Goal: Communication & Community: Participate in discussion

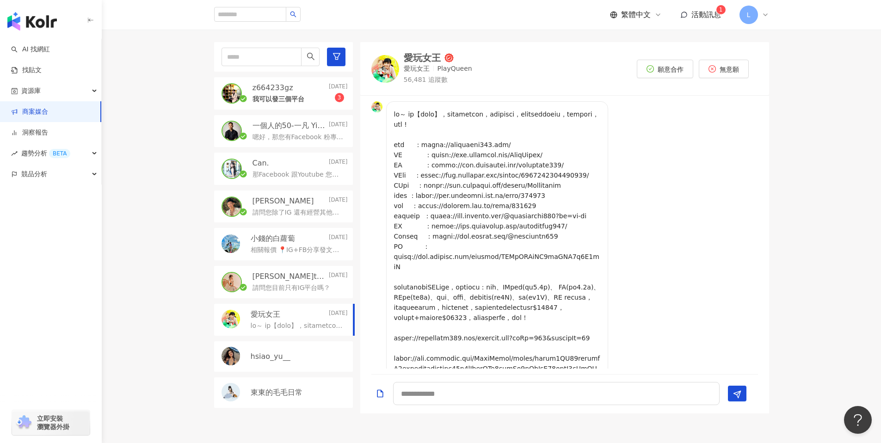
scroll to position [303, 0]
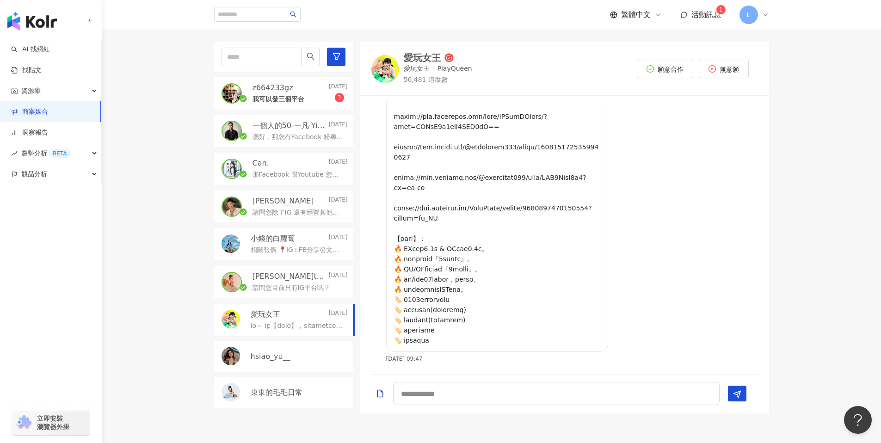
click at [700, 17] on span "活動訊息" at bounding box center [707, 14] width 30 height 9
click at [681, 51] on div "now" at bounding box center [712, 55] width 115 height 8
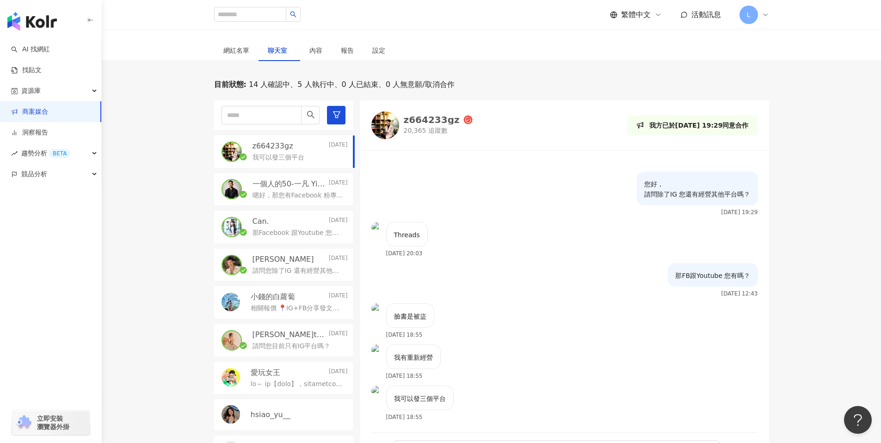
scroll to position [370, 0]
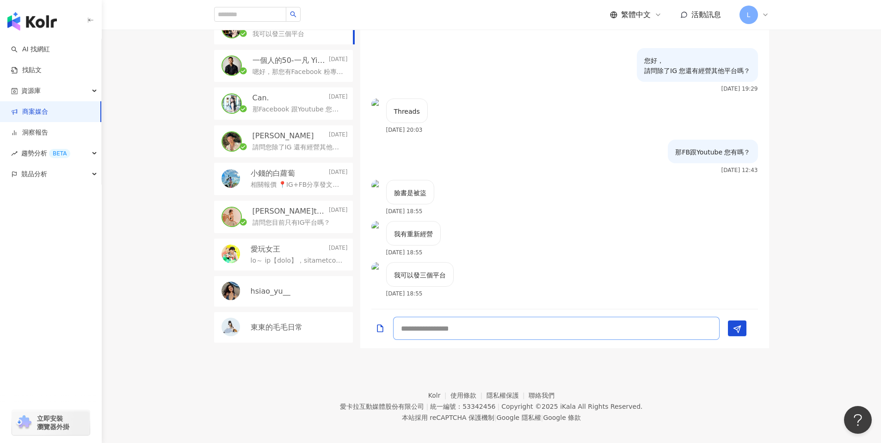
click at [438, 333] on textarea at bounding box center [556, 328] width 327 height 23
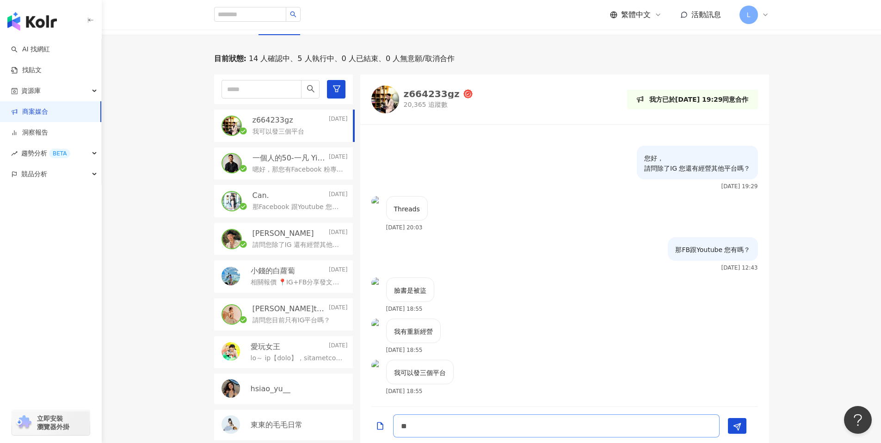
scroll to position [270, 0]
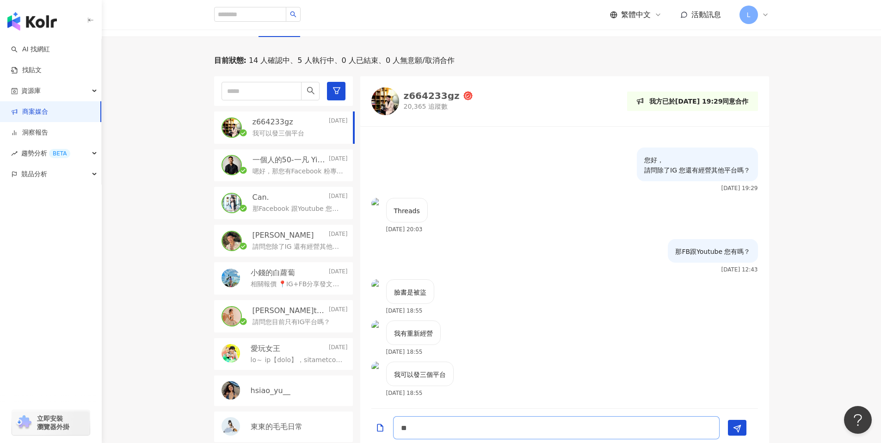
type textarea "**"
click at [383, 106] on img at bounding box center [385, 101] width 28 height 28
click at [437, 429] on textarea "**" at bounding box center [556, 427] width 327 height 23
click at [437, 430] on textarea "**" at bounding box center [556, 427] width 327 height 23
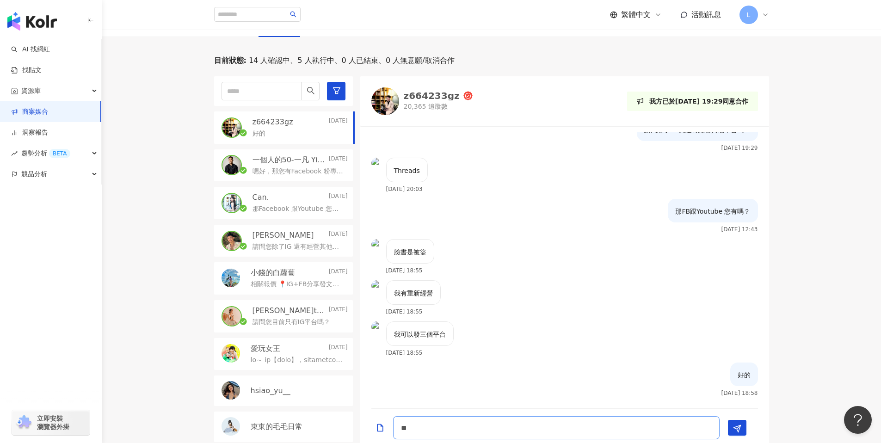
type textarea "*"
paste textarea "**********"
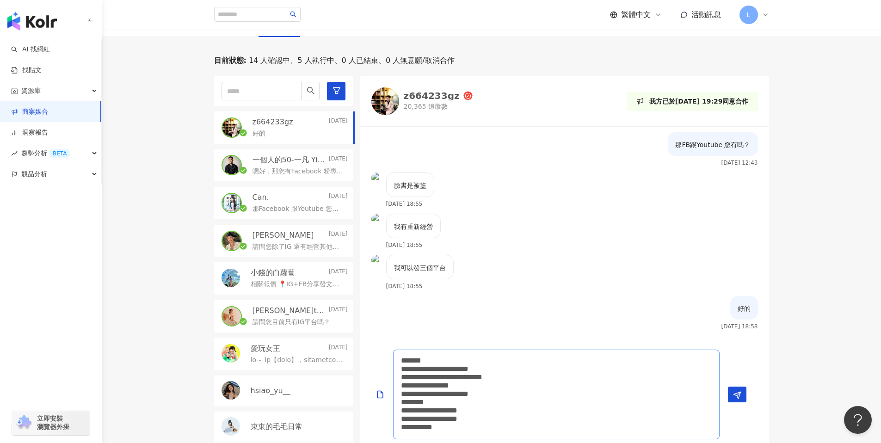
type textarea "**********"
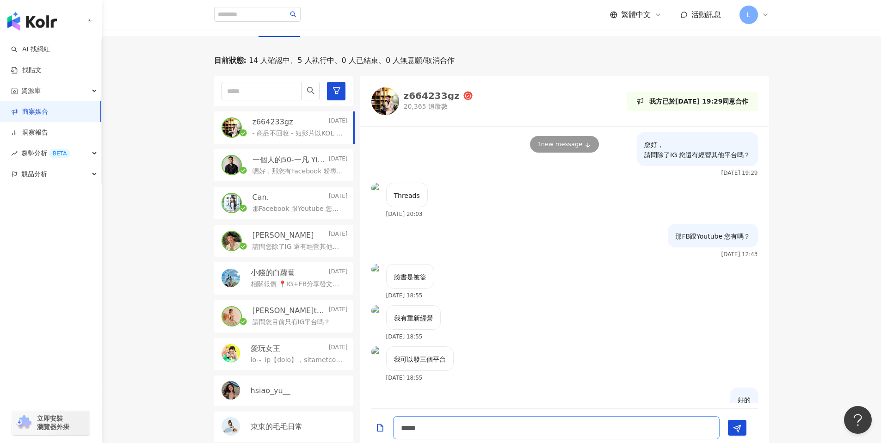
scroll to position [147, 0]
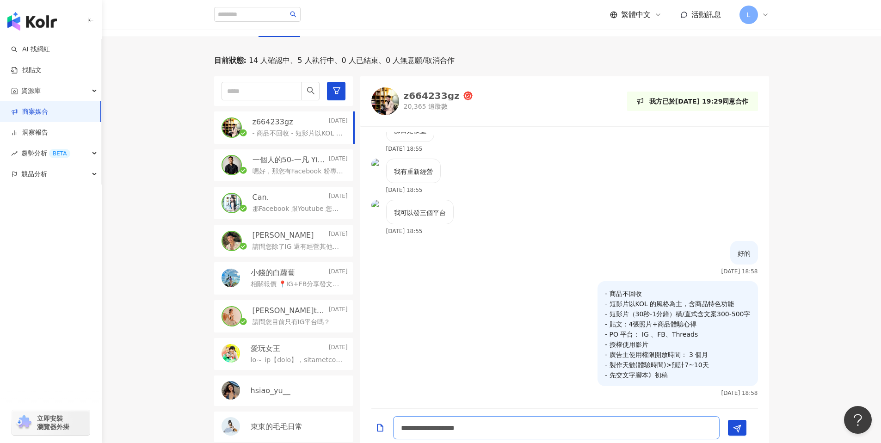
type textarea "**********"
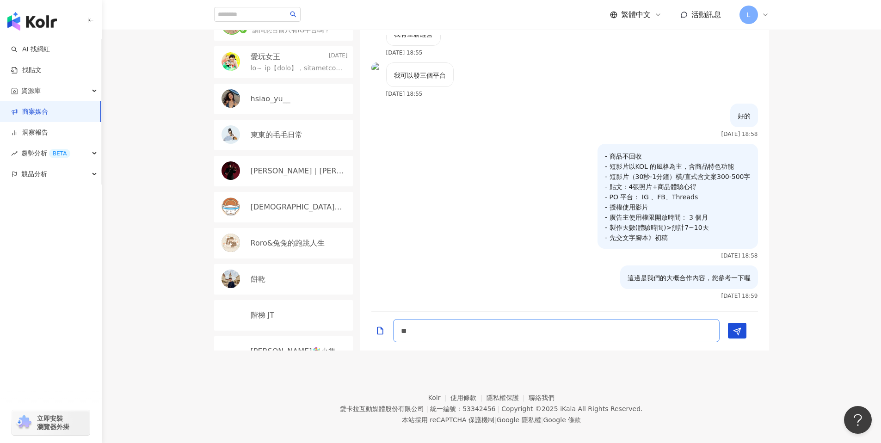
scroll to position [0, 0]
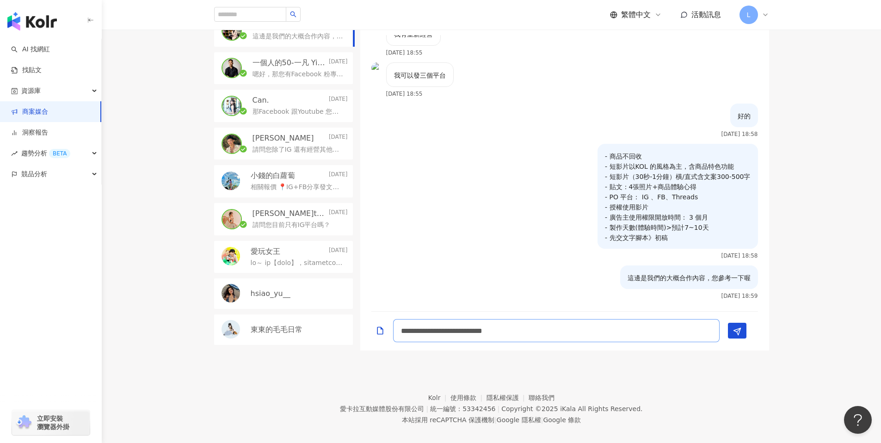
type textarea "**********"
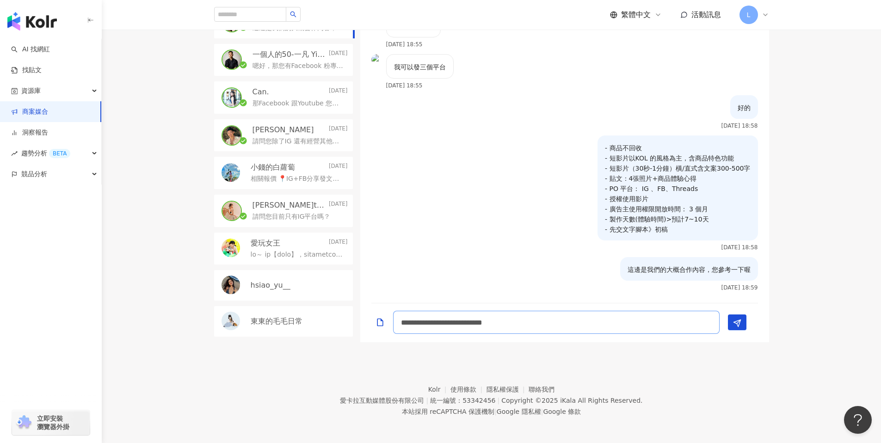
scroll to position [377, 0]
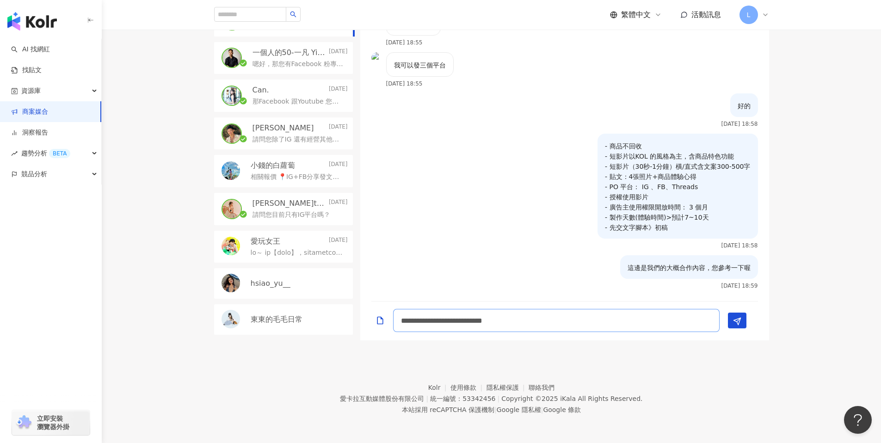
click at [519, 320] on textarea "**********" at bounding box center [556, 320] width 327 height 23
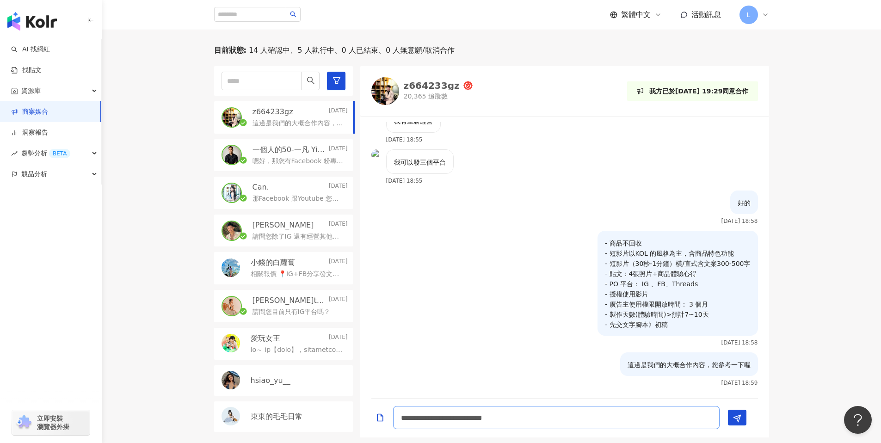
scroll to position [256, 0]
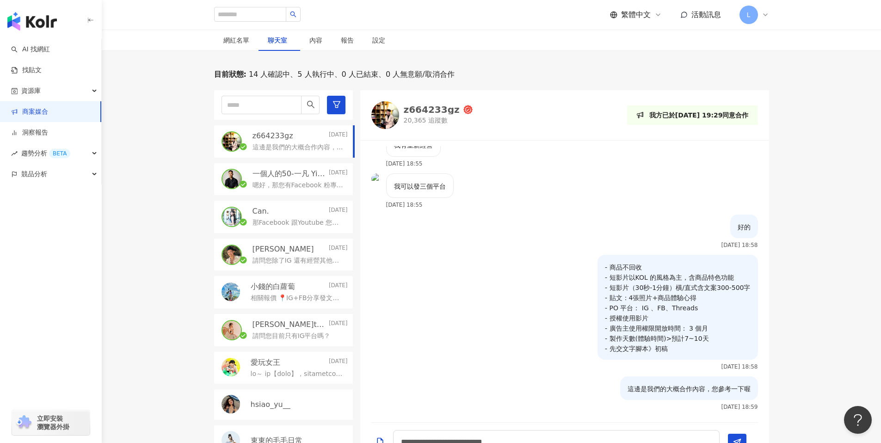
click at [48, 108] on link "商案媒合" at bounding box center [29, 111] width 37 height 9
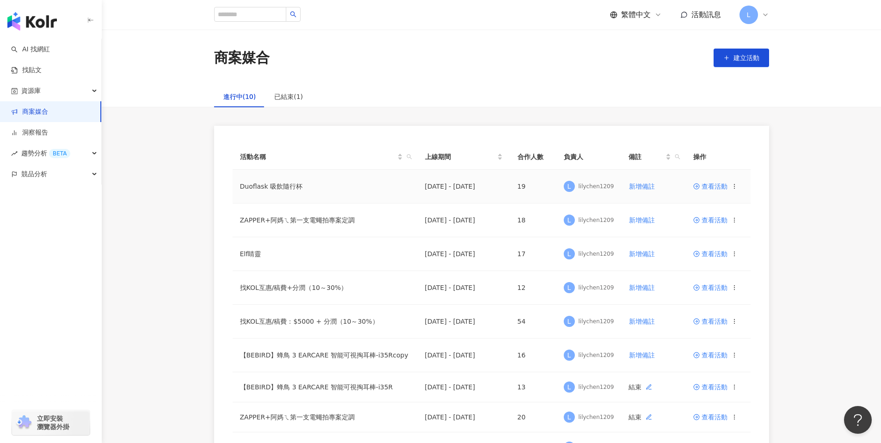
click at [699, 181] on td "查看活動" at bounding box center [718, 187] width 65 height 34
click at [705, 187] on span "查看活動" at bounding box center [710, 186] width 34 height 6
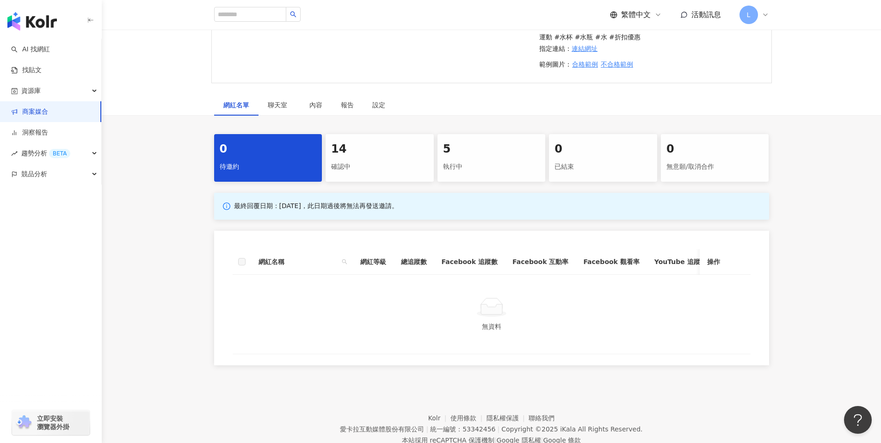
scroll to position [229, 0]
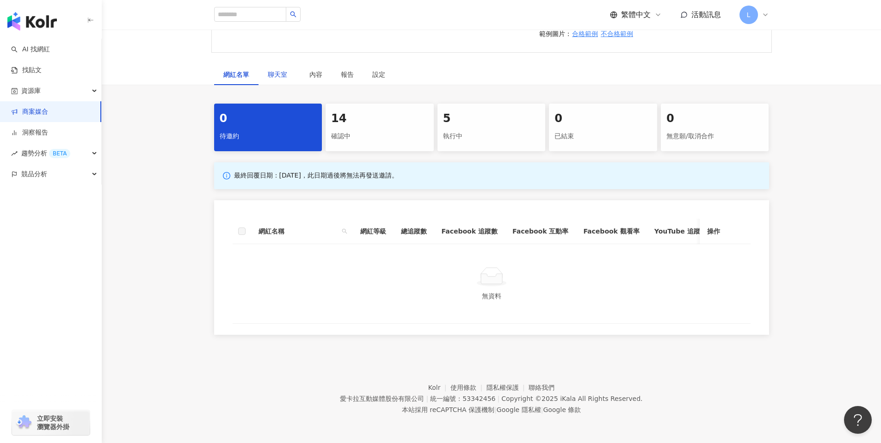
click at [276, 72] on div "聊天室" at bounding box center [279, 74] width 23 height 10
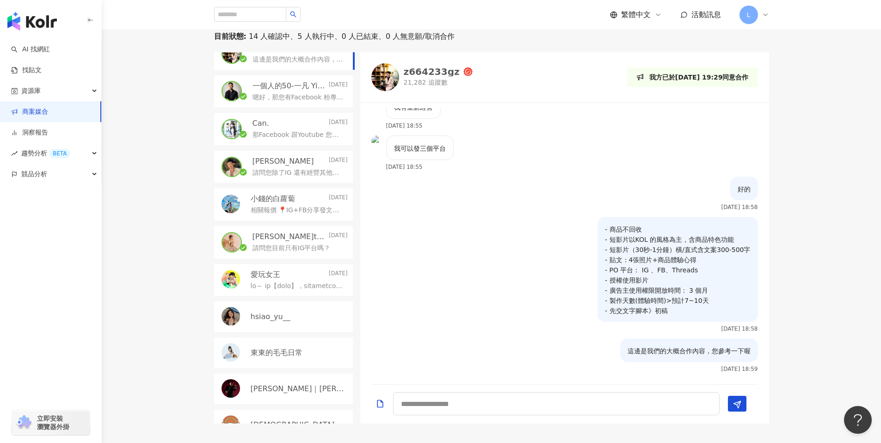
scroll to position [93, 0]
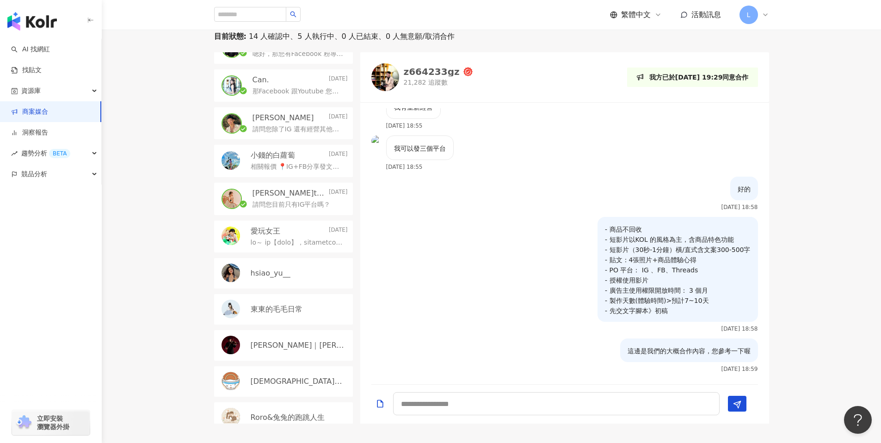
click at [285, 272] on p "hsiao_yu__" at bounding box center [271, 273] width 40 height 10
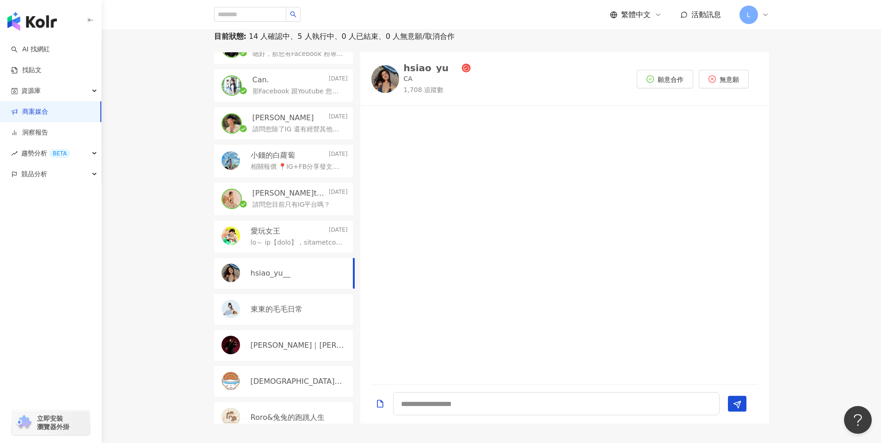
click at [289, 311] on p "東東的毛毛日常" at bounding box center [277, 309] width 52 height 10
click at [281, 340] on div "Jimmy｜彥傑" at bounding box center [283, 345] width 139 height 31
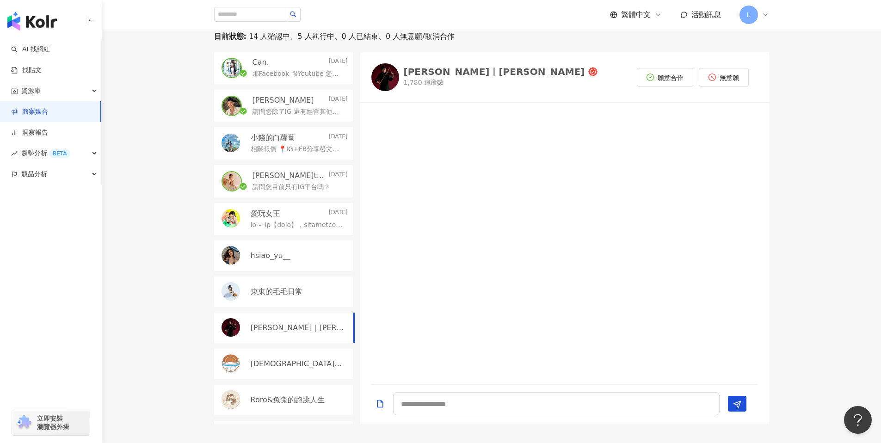
scroll to position [170, 0]
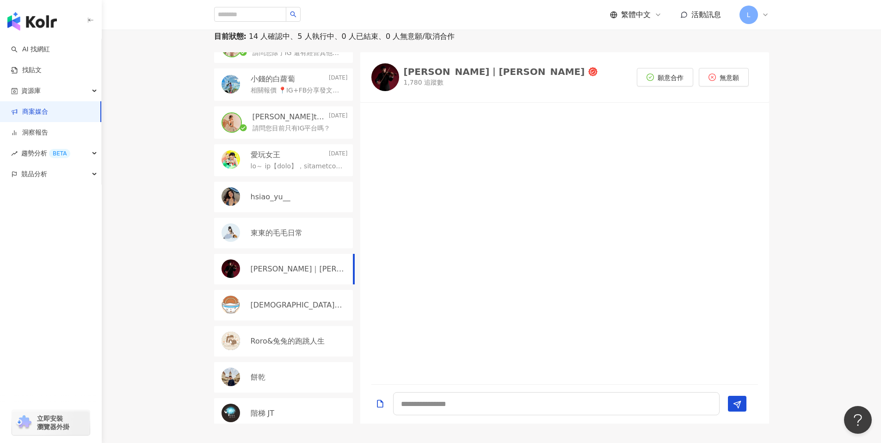
click at [282, 306] on p "東神聖爌肉飯歸一教" at bounding box center [298, 305] width 95 height 10
click at [279, 335] on div "Roro&兔兔的跑跳人生" at bounding box center [283, 341] width 139 height 31
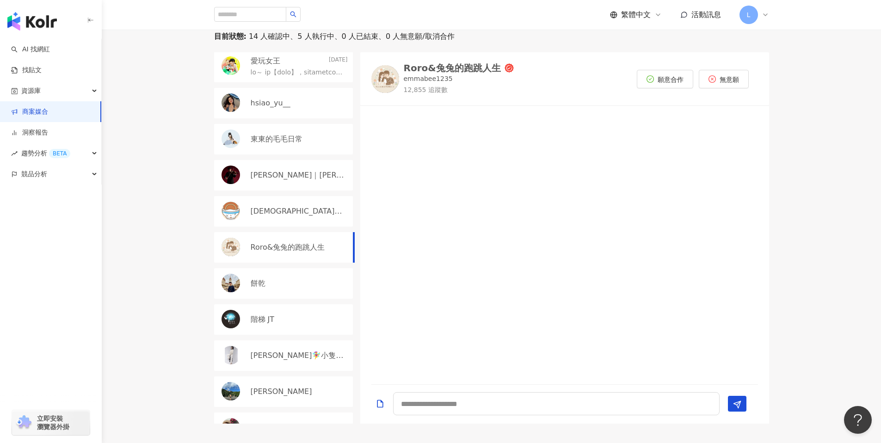
scroll to position [335, 0]
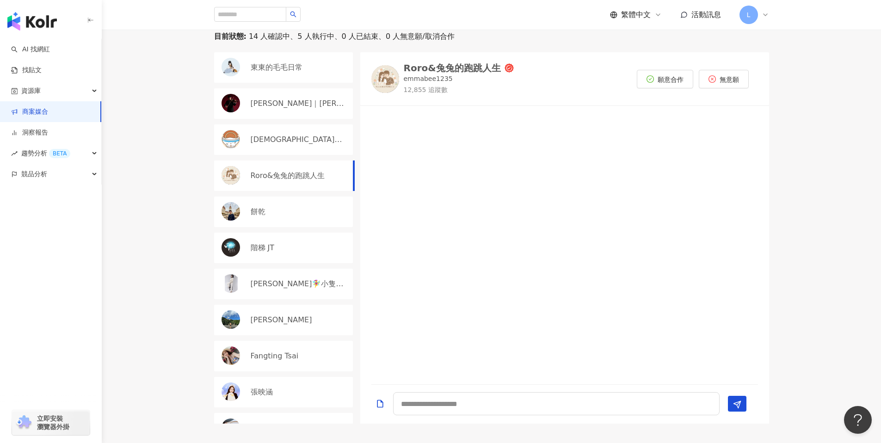
click at [277, 214] on div "餅乾" at bounding box center [299, 212] width 97 height 10
click at [272, 240] on div "階梯 JT" at bounding box center [283, 248] width 139 height 31
click at [285, 288] on p "Dora寧🧚‍♀️小隻開運站·關注我❤️ 伍柒™" at bounding box center [298, 284] width 95 height 10
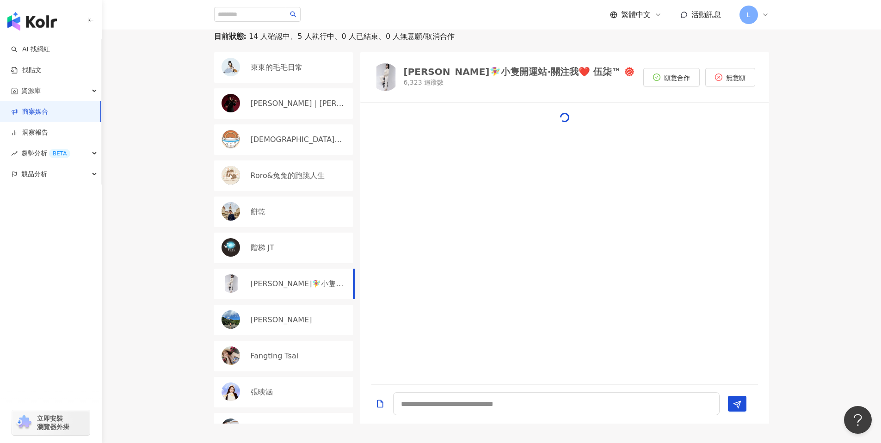
click at [286, 317] on div "陳昱誠" at bounding box center [299, 320] width 97 height 10
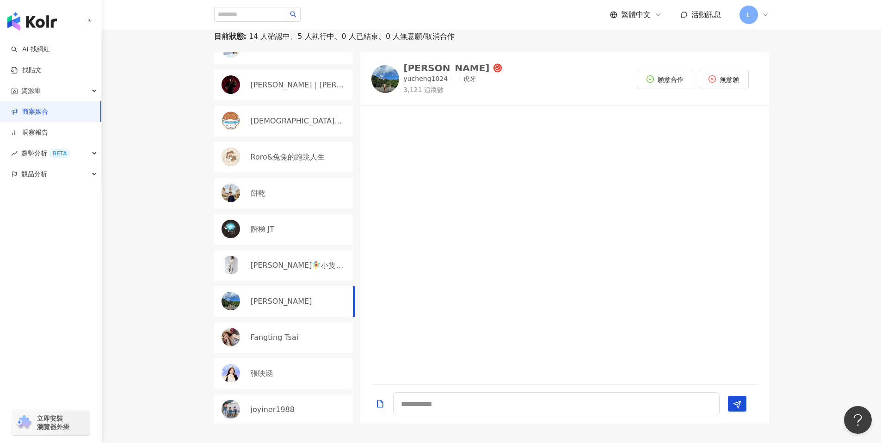
scroll to position [355, 0]
drag, startPoint x: 285, startPoint y: 326, endPoint x: 287, endPoint y: 347, distance: 20.9
click at [285, 327] on div "Fangting Tsai" at bounding box center [283, 336] width 139 height 31
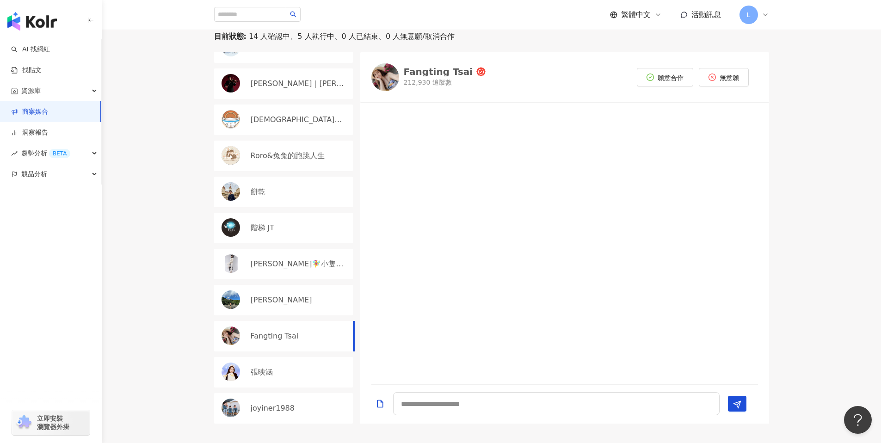
click at [286, 374] on div "張映涵" at bounding box center [299, 372] width 97 height 10
click at [279, 402] on div "joyiner1988" at bounding box center [283, 408] width 139 height 31
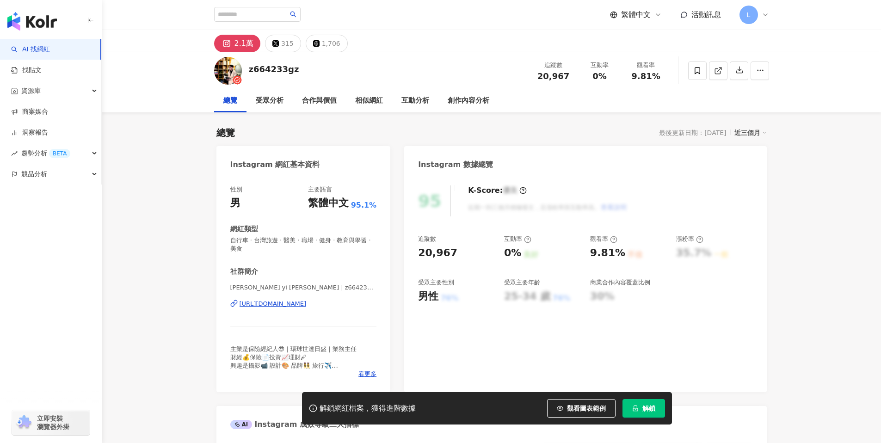
click at [305, 305] on div "[URL][DOMAIN_NAME]" at bounding box center [273, 304] width 67 height 8
